Goal: Transaction & Acquisition: Purchase product/service

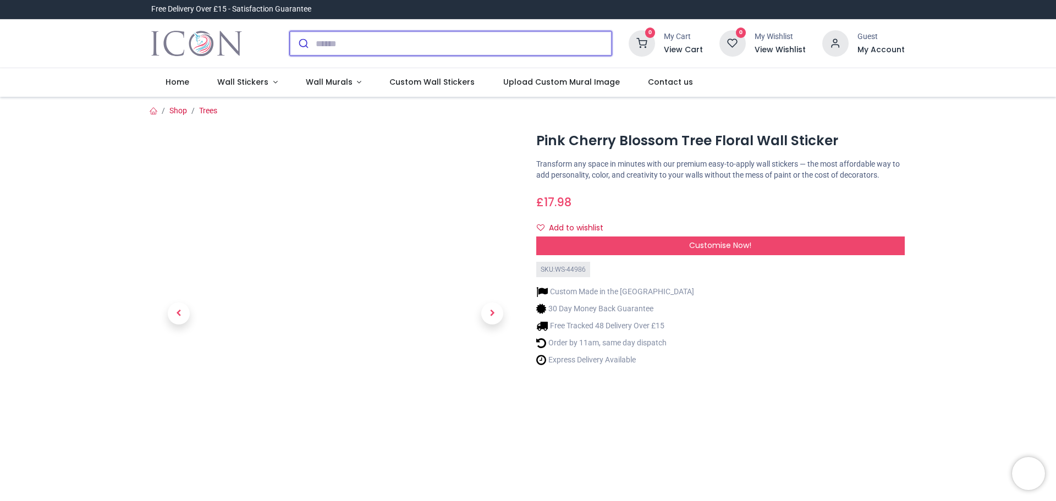
click at [316, 45] on input "search" at bounding box center [464, 43] width 296 height 24
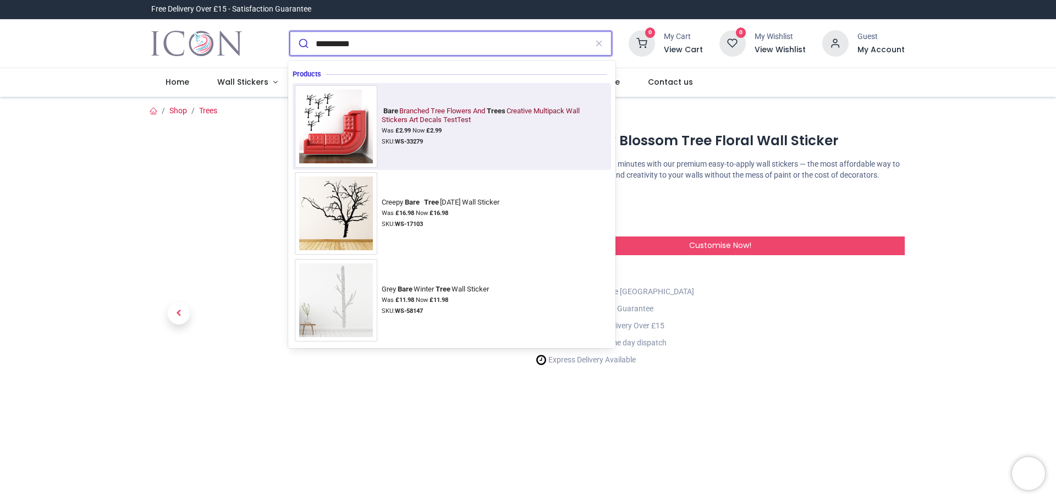
click at [428, 118] on div "Bare Branched Tree Flowers And Trees Creative Multipack Wall Stickers Art Decal…" at bounding box center [493, 116] width 223 height 18
type input "**********"
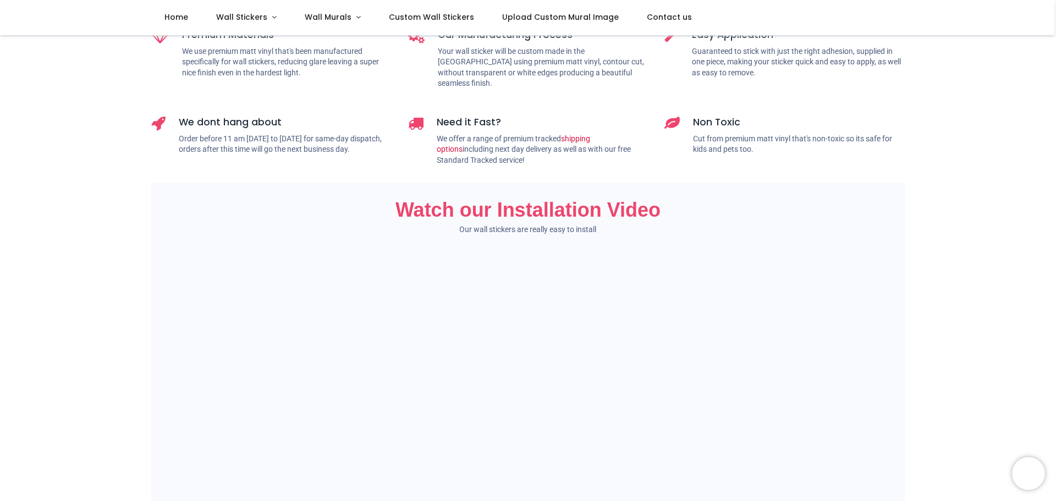
scroll to position [275, 0]
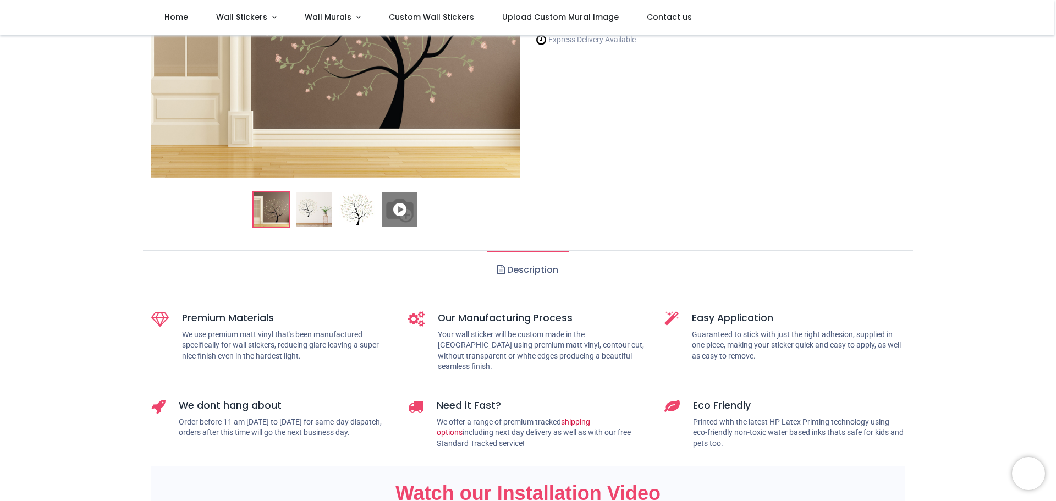
scroll to position [275, 0]
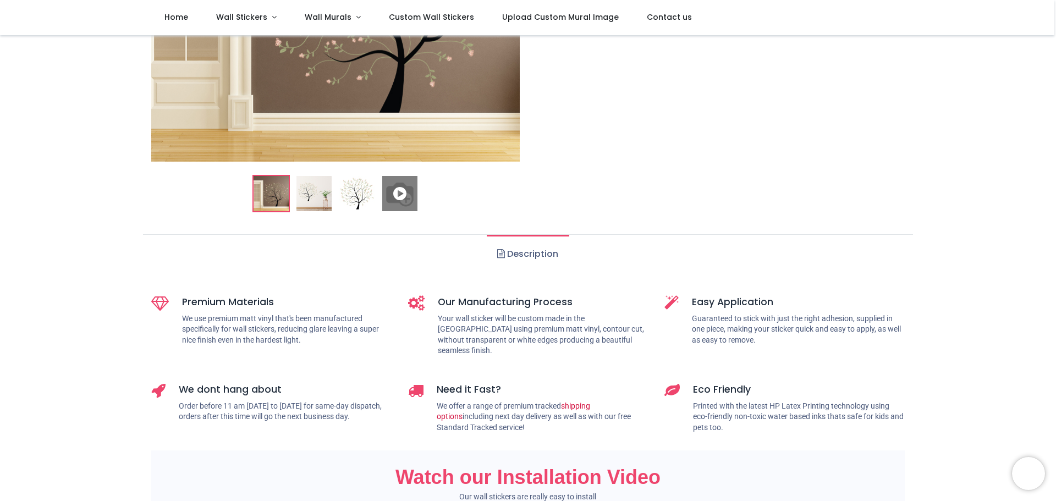
click at [518, 250] on link "Description" at bounding box center [528, 254] width 82 height 38
click at [500, 256] on span at bounding box center [501, 253] width 8 height 9
click at [526, 253] on link "Description" at bounding box center [528, 254] width 82 height 38
click at [399, 194] on icon at bounding box center [399, 193] width 35 height 35
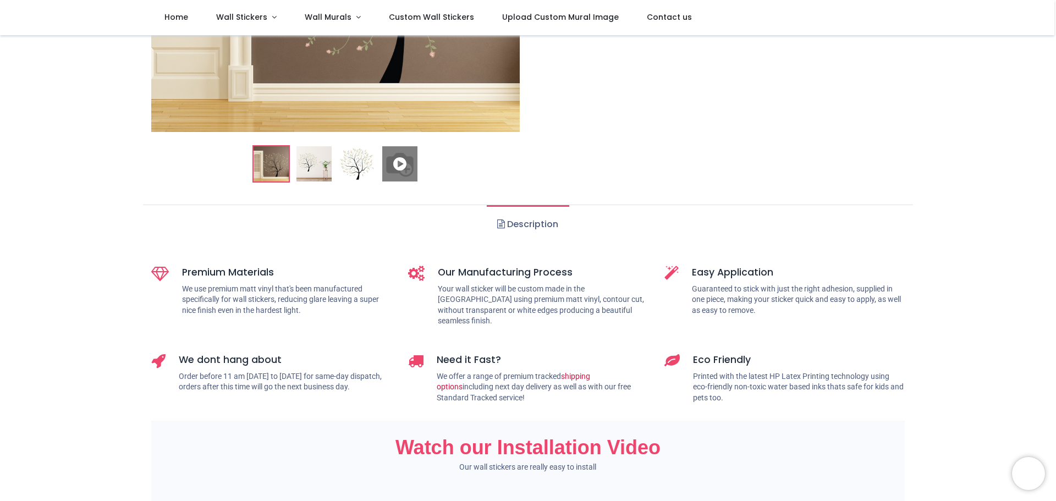
scroll to position [330, 0]
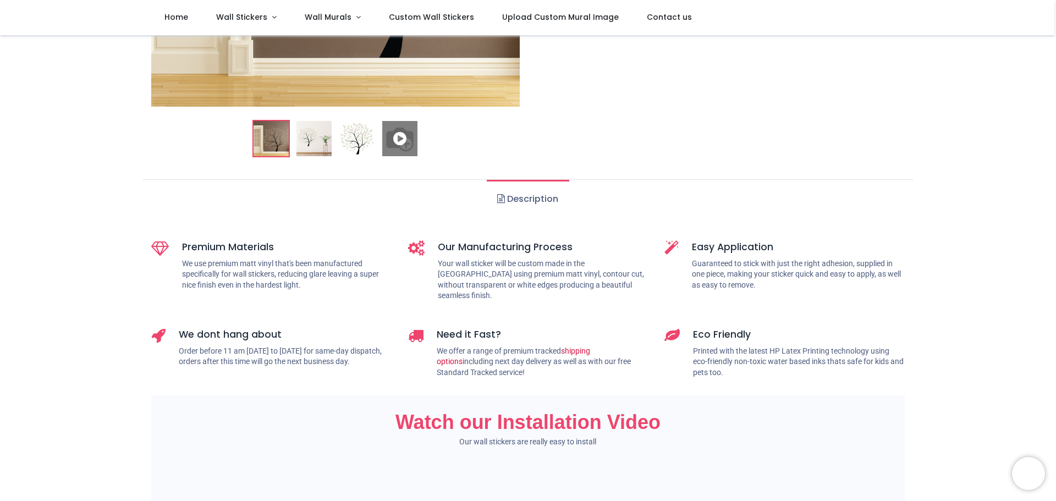
click at [521, 198] on link "Description" at bounding box center [528, 199] width 82 height 38
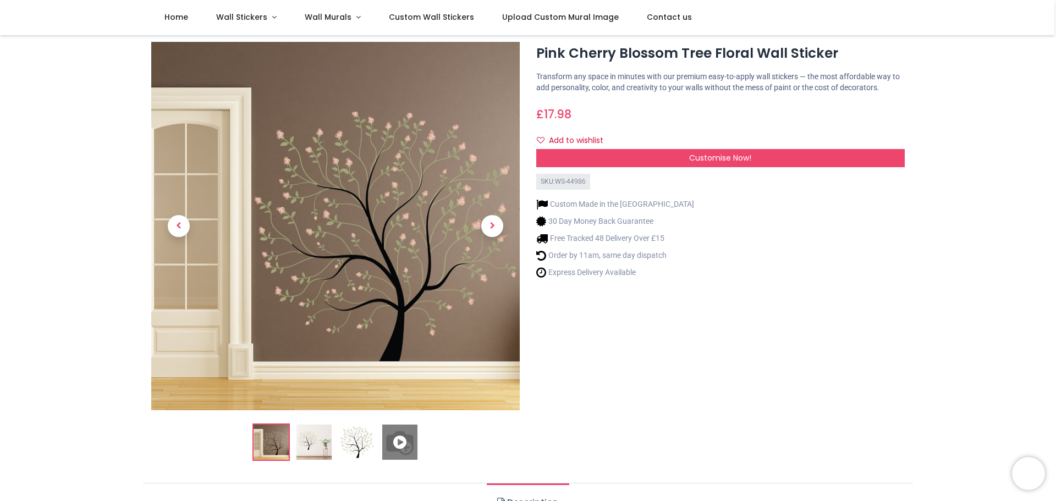
scroll to position [0, 0]
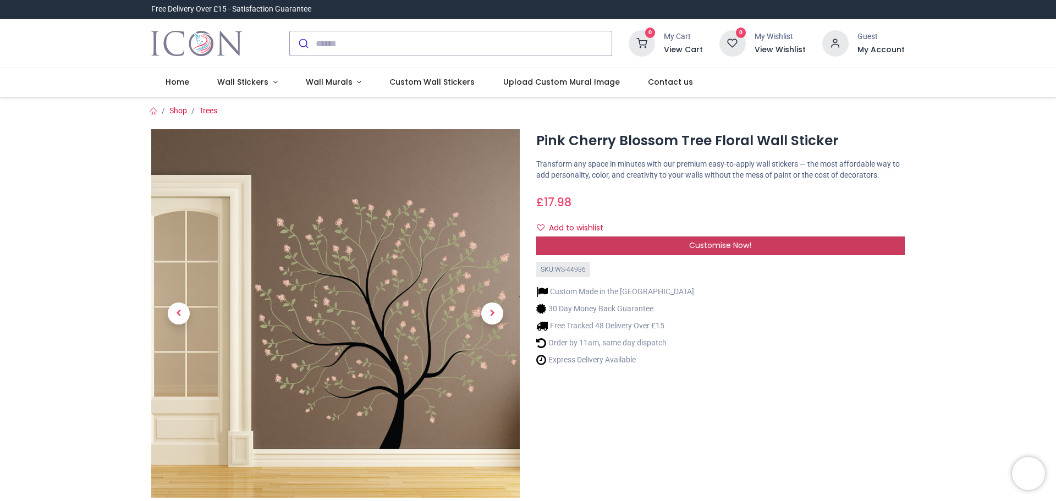
click at [721, 247] on span "Customise Now!" at bounding box center [720, 245] width 62 height 11
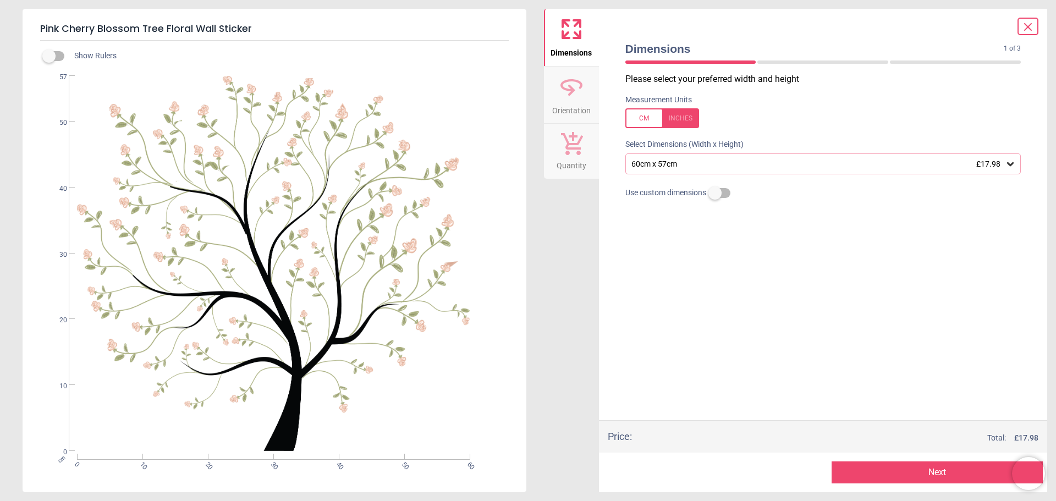
click at [1012, 163] on icon at bounding box center [1010, 164] width 7 height 4
